Goal: Communication & Community: Answer question/provide support

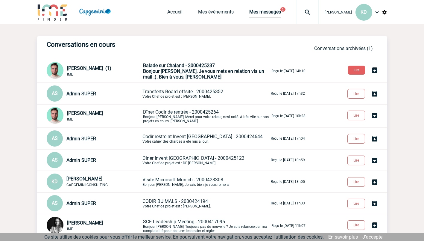
click at [193, 69] on span "Bonjour Ketty, Je vous mets en relation via un mail :). Bien à vous, Benjamin" at bounding box center [203, 73] width 121 height 11
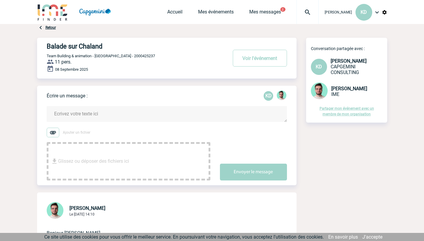
click at [75, 115] on textarea at bounding box center [167, 114] width 240 height 16
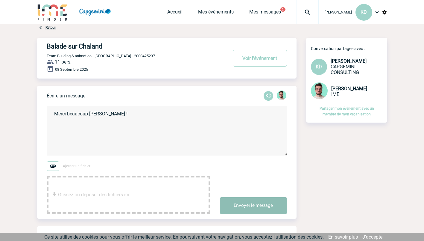
type textarea "Merci beaucoup [PERSON_NAME] !"
click at [254, 207] on button "Envoyer le message" at bounding box center [253, 205] width 67 height 17
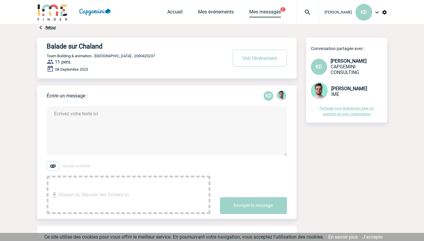
click at [267, 14] on link "Mes messages" at bounding box center [265, 13] width 32 height 8
